Goal: Information Seeking & Learning: Learn about a topic

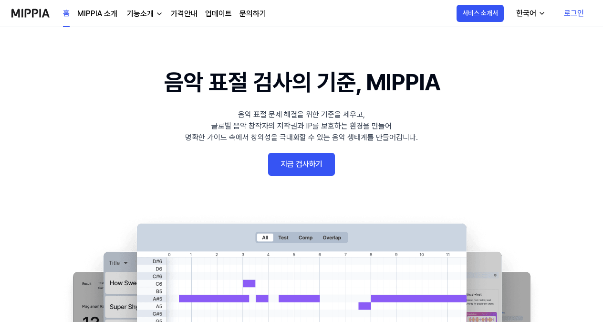
click at [48, 14] on img at bounding box center [30, 13] width 38 height 26
click at [38, 13] on img at bounding box center [30, 13] width 38 height 26
click at [147, 156] on 배너 "음악 표절 검사의 기준, MIPPIA 음악 표절 문제 해결을 위한 기준을 세우고, 글로벌 음악 창작자의 저작권과 IP를 보호하는 환경을 만들어…" at bounding box center [301, 239] width 603 height 349
click at [99, 219] on img at bounding box center [301, 314] width 496 height 200
click at [107, 146] on 배너 "음악 표절 검사의 기준, MIPPIA 음악 표절 문제 해결을 위한 기준을 세우고, 글로벌 음악 창작자의 저작권과 IP를 보호하는 환경을 만들어…" at bounding box center [301, 239] width 603 height 349
